Goal: Information Seeking & Learning: Stay updated

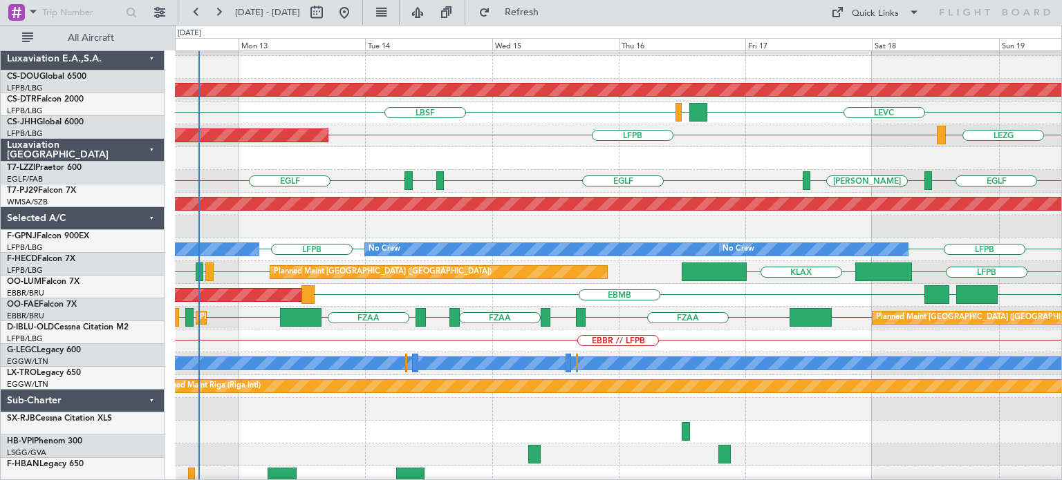
scroll to position [406, 0]
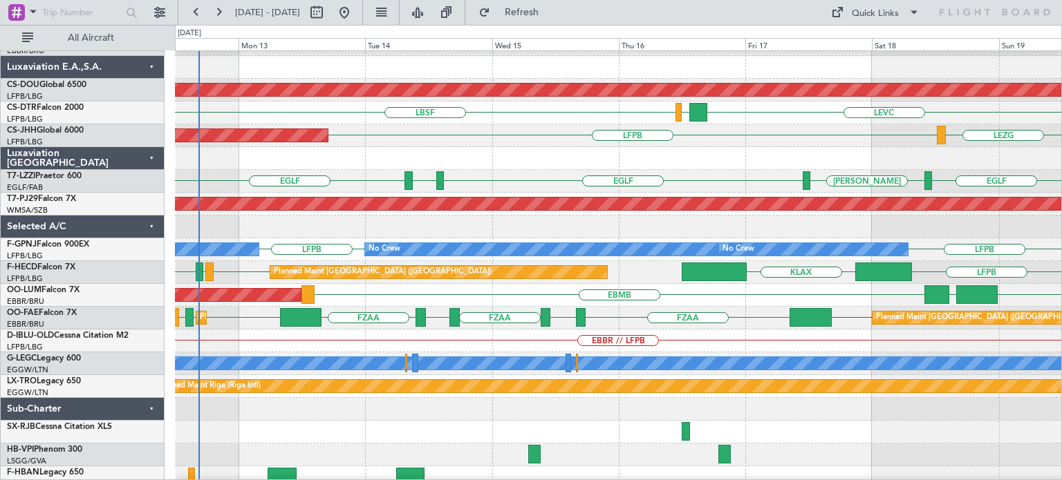
click at [384, 427] on div at bounding box center [618, 432] width 886 height 23
click at [225, 411] on div at bounding box center [618, 409] width 886 height 23
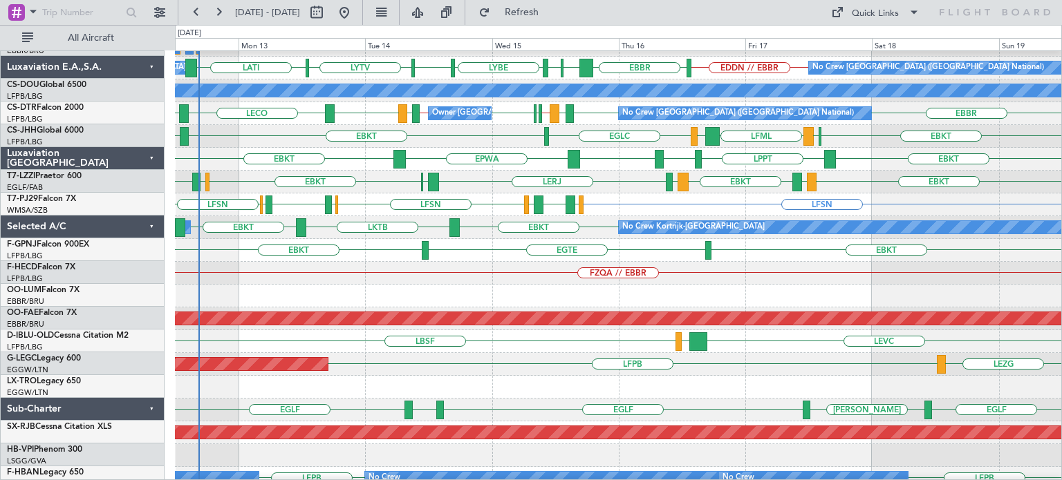
scroll to position [177, 0]
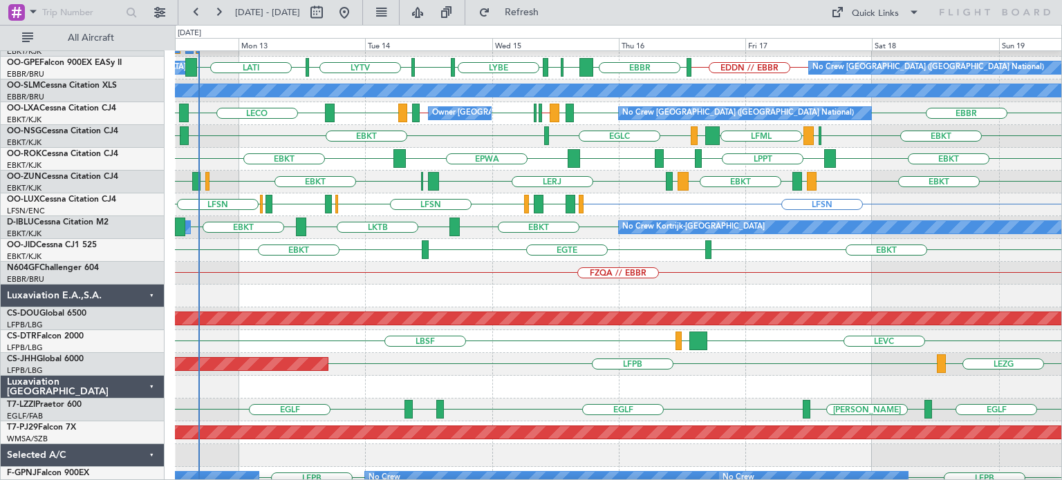
click at [521, 349] on div "LBSF LEVC LGAV" at bounding box center [618, 341] width 886 height 23
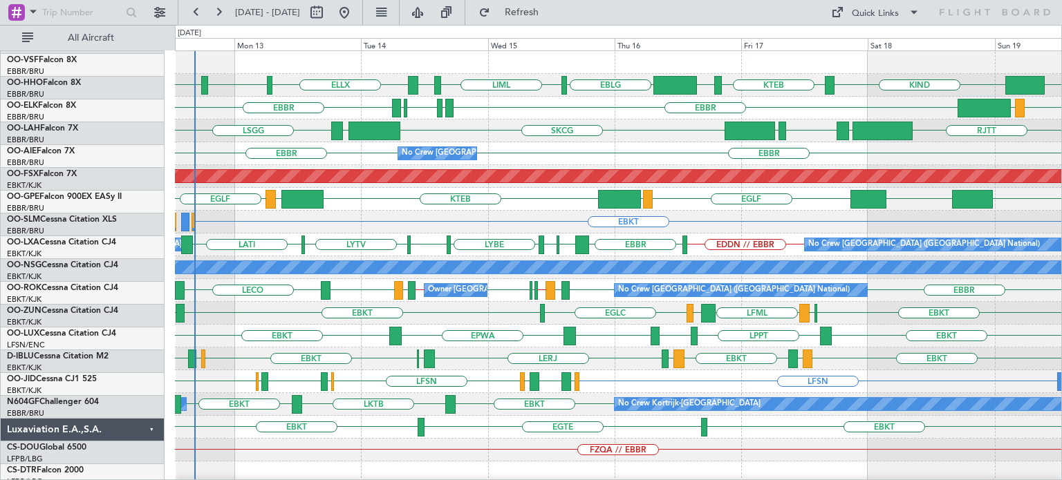
scroll to position [0, 0]
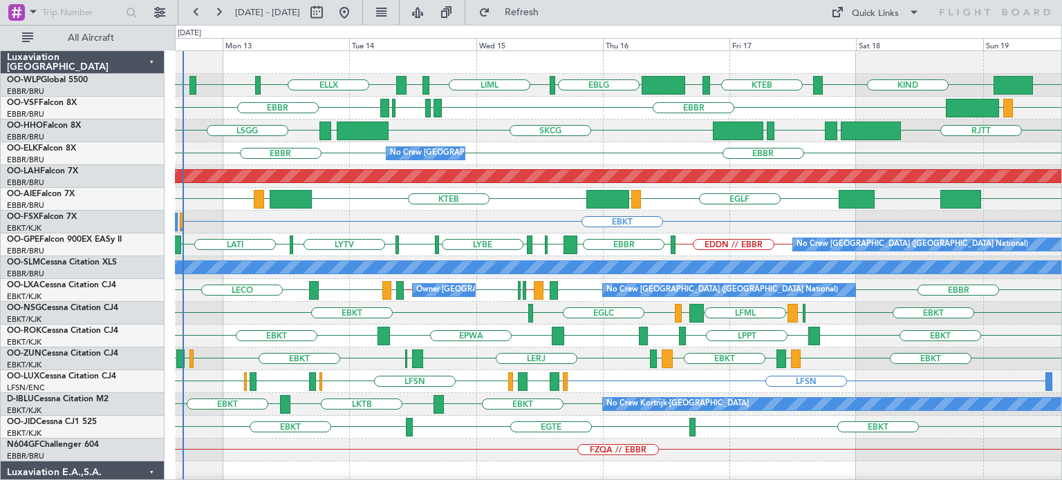
click at [463, 397] on div "ELLX LIML LEBL EBLG KIND KTEB KIND EBLG LIML LIRN VCRI LFMN LIRP [GEOGRAPHIC_DA…" at bounding box center [618, 473] width 886 height 844
click at [477, 122] on div "SKCG [GEOGRAPHIC_DATA] [GEOGRAPHIC_DATA] [GEOGRAPHIC_DATA] LROP [GEOGRAPHIC_DAT…" at bounding box center [618, 131] width 886 height 23
click at [368, 328] on div "EBKT EBKT LPPT LERJ EBKT EPWA" at bounding box center [618, 336] width 886 height 23
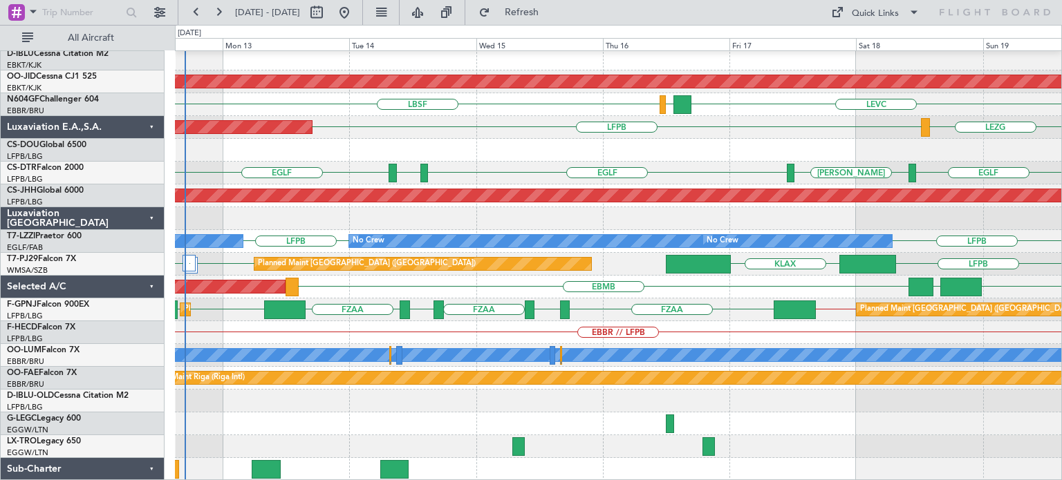
scroll to position [414, 0]
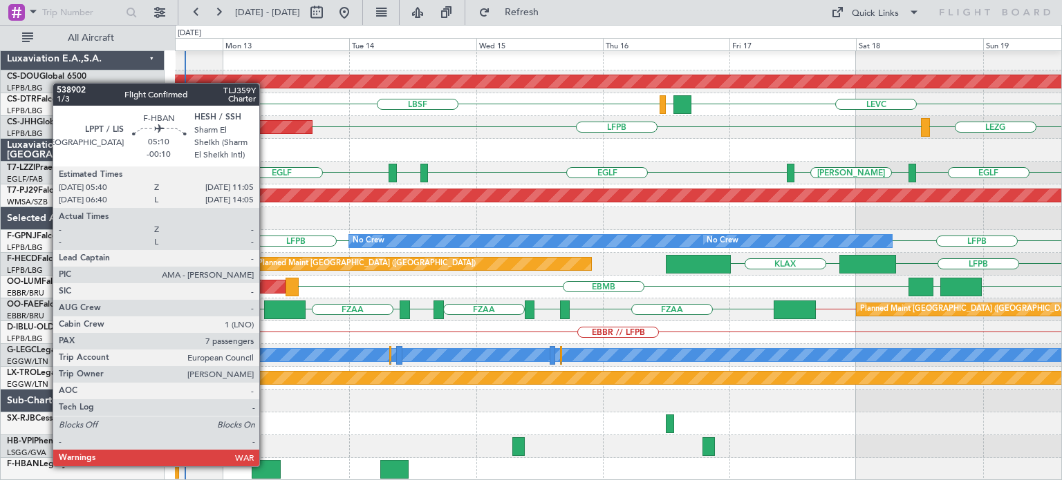
click at [265, 465] on div at bounding box center [266, 469] width 29 height 19
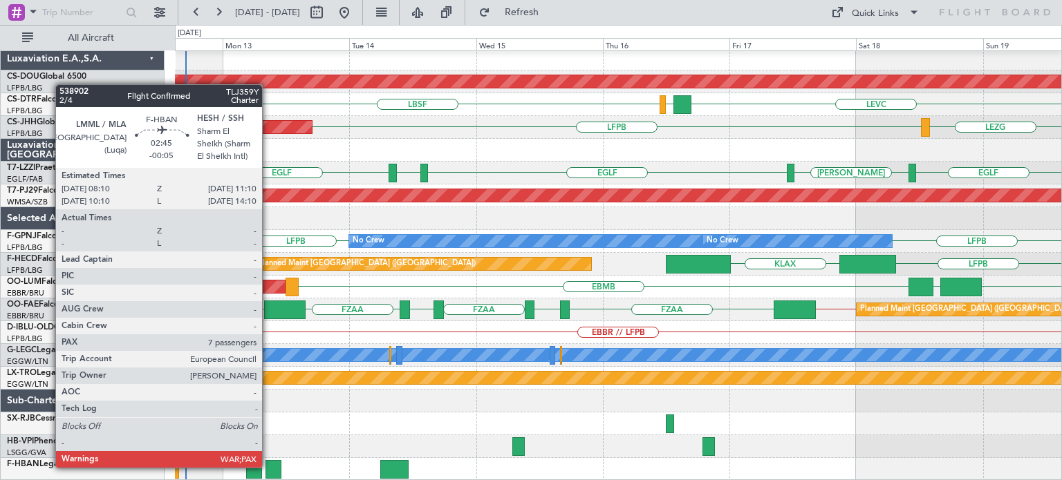
click at [268, 467] on div at bounding box center [273, 469] width 16 height 19
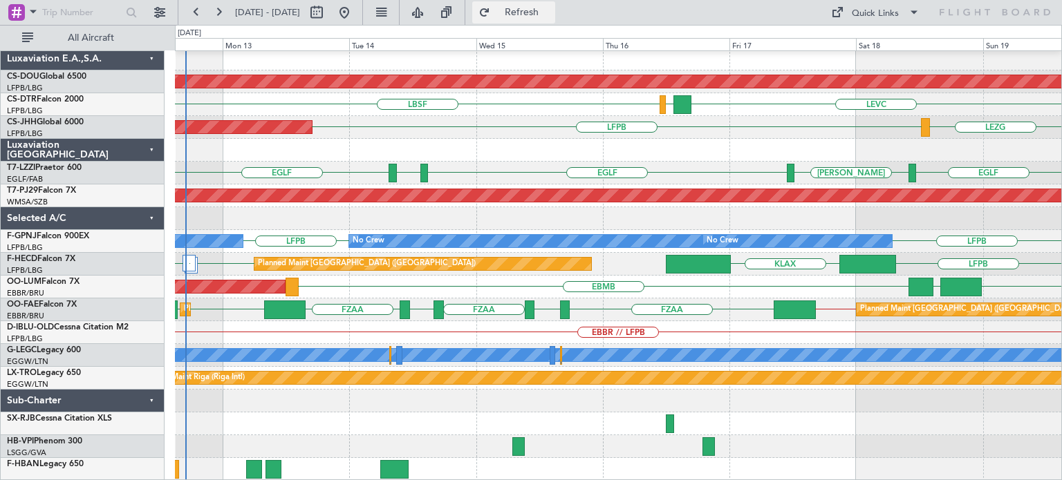
click at [551, 14] on span "Refresh" at bounding box center [522, 13] width 58 height 10
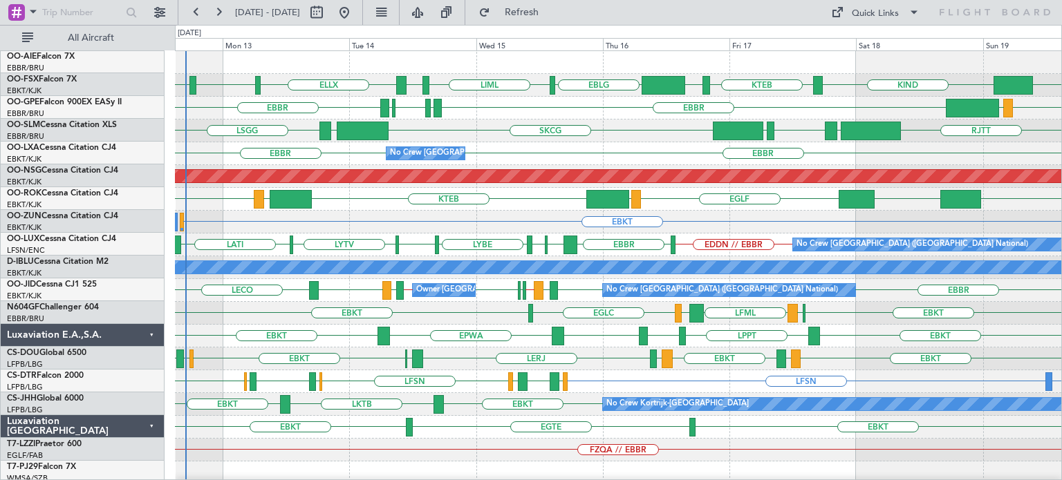
scroll to position [0, 0]
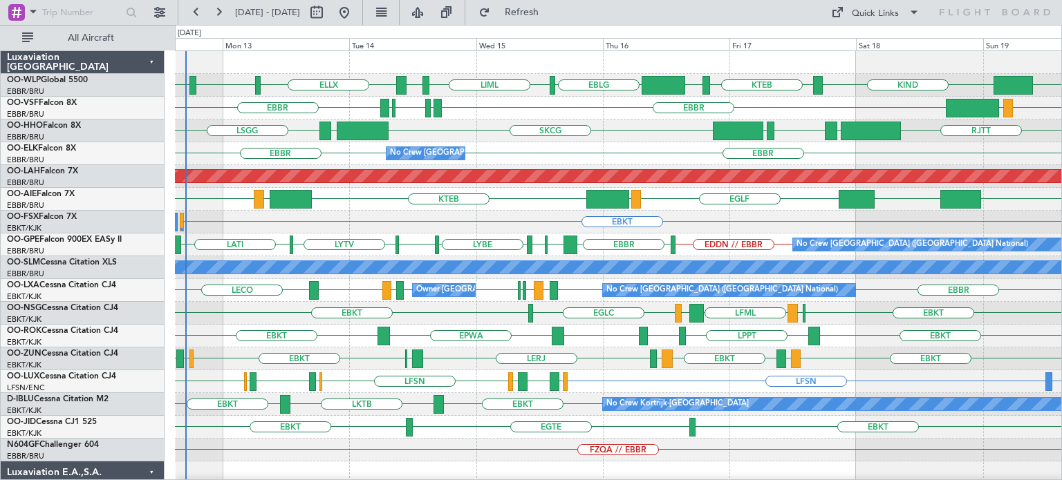
click at [342, 209] on div "KTEB LIMC [GEOGRAPHIC_DATA] RJAA UZSS [GEOGRAPHIC_DATA] LOWS Planned Maint [GEO…" at bounding box center [618, 199] width 886 height 23
click at [343, 209] on div "KTEB LIMC [GEOGRAPHIC_DATA] RJAA UZSS [GEOGRAPHIC_DATA] LOWS Planned Maint [GEO…" at bounding box center [618, 199] width 886 height 23
